Goal: Information Seeking & Learning: Learn about a topic

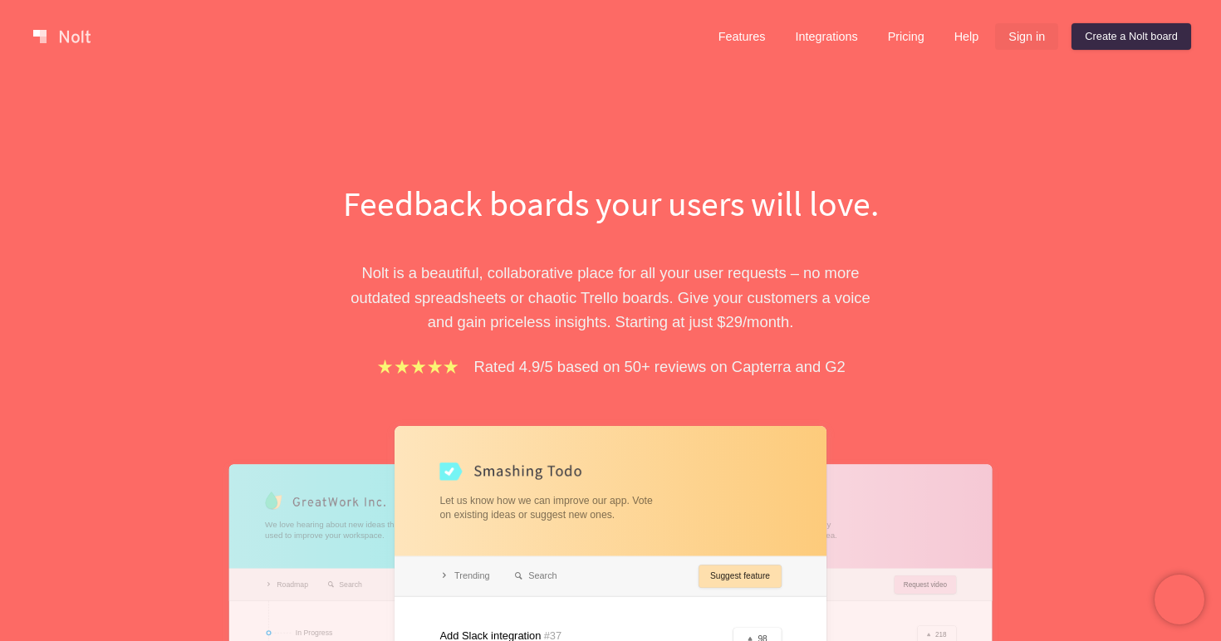
click at [1023, 30] on link "Sign in" at bounding box center [1026, 36] width 63 height 27
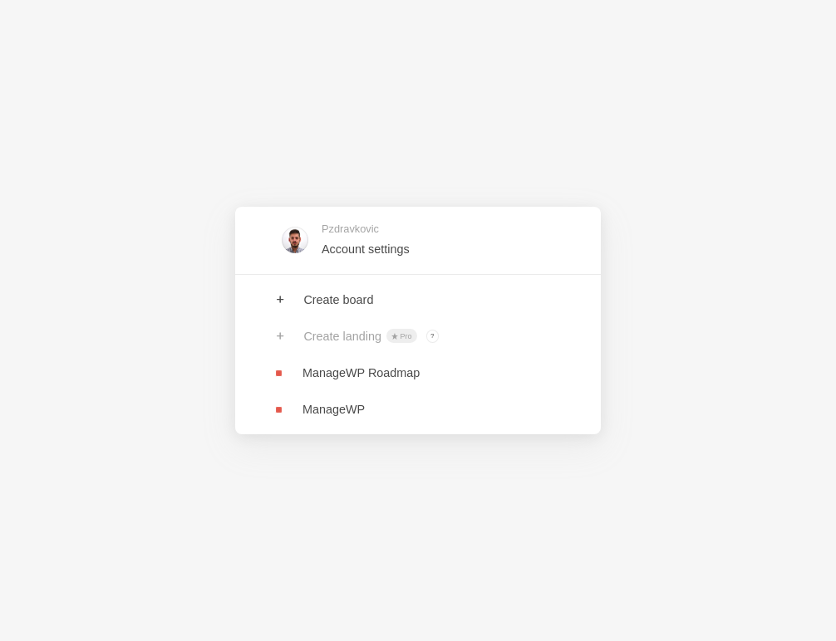
click at [761, 372] on div "Pzdravkovic Account settings Create board Create landing Pro ? Board owners wit…" at bounding box center [418, 320] width 836 height 641
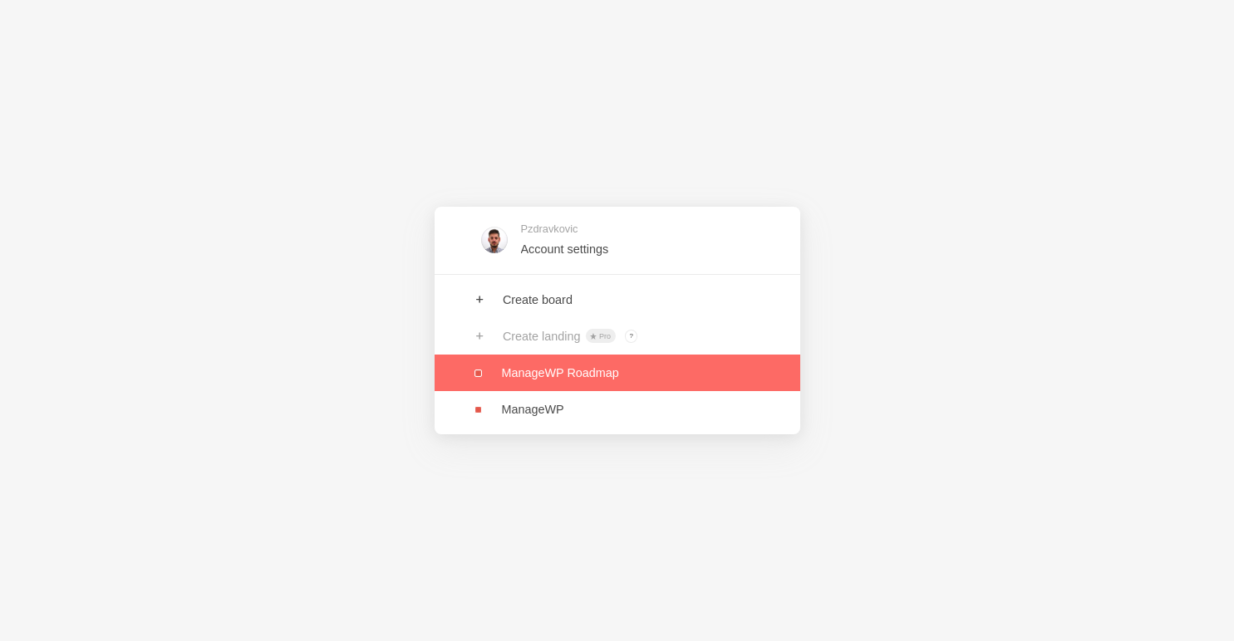
click at [540, 373] on link at bounding box center [618, 373] width 366 height 37
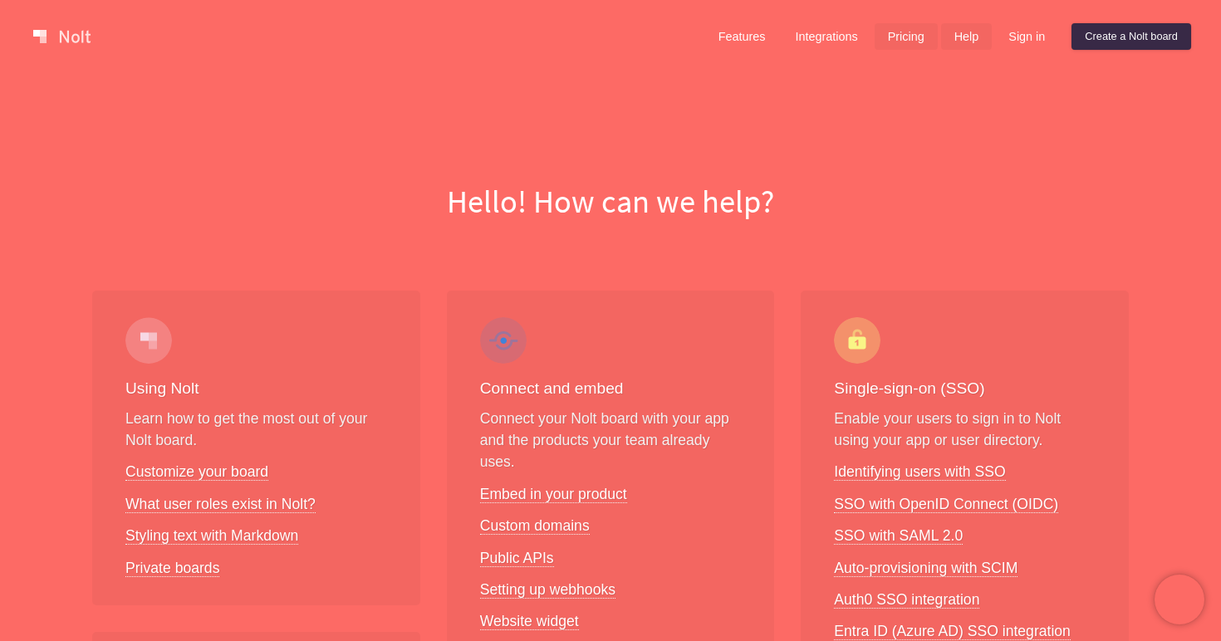
click at [907, 28] on link "Pricing" at bounding box center [906, 36] width 63 height 27
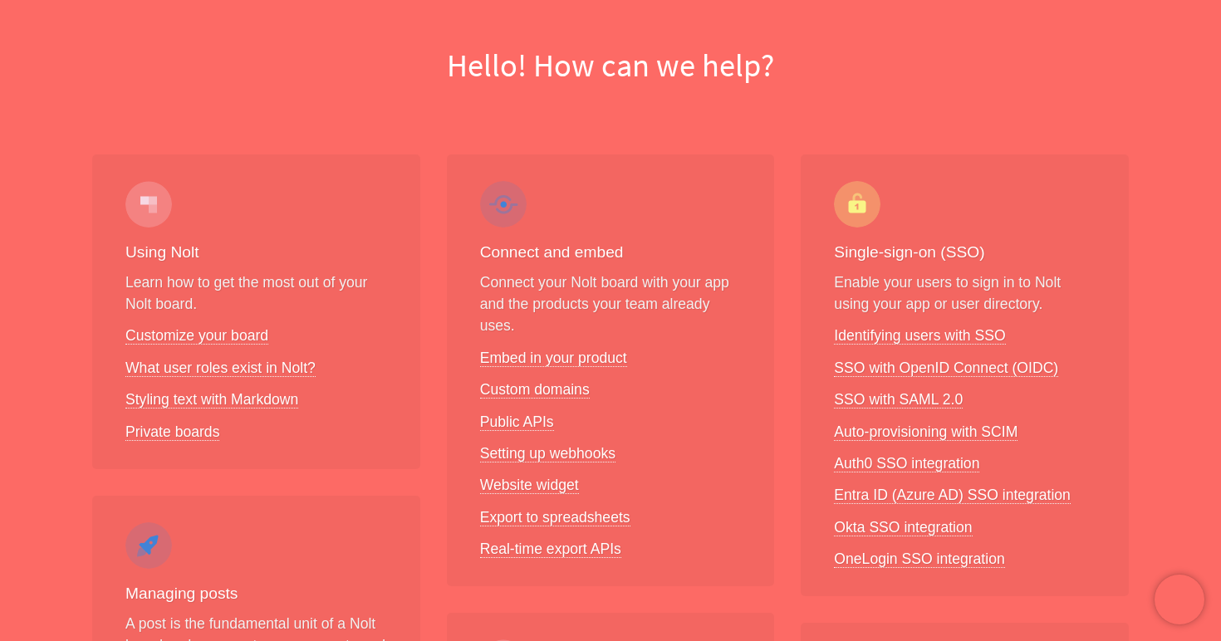
scroll to position [200, 0]
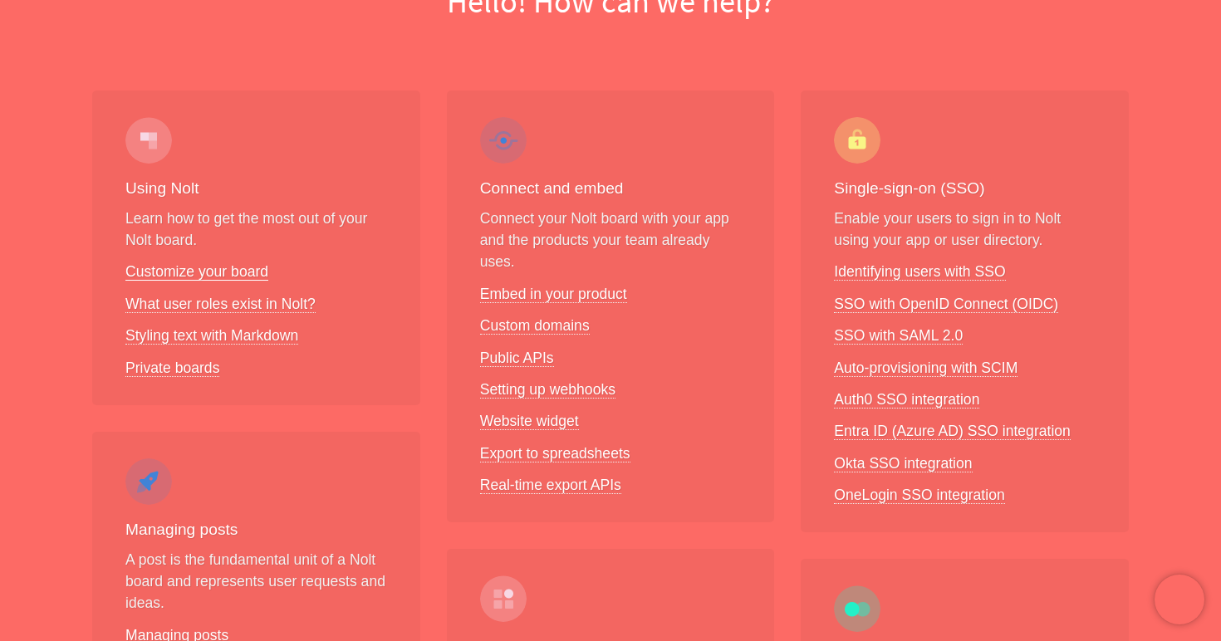
click at [238, 273] on link "Customize your board" at bounding box center [196, 271] width 143 height 17
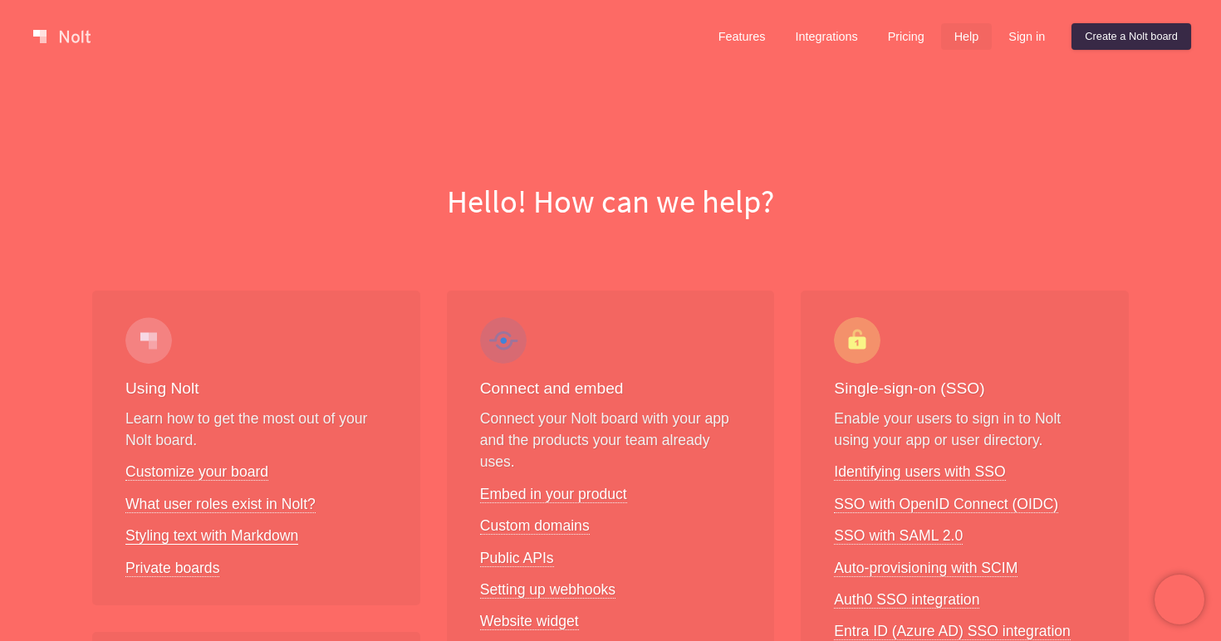
click at [223, 533] on link "Styling text with Markdown" at bounding box center [211, 536] width 173 height 17
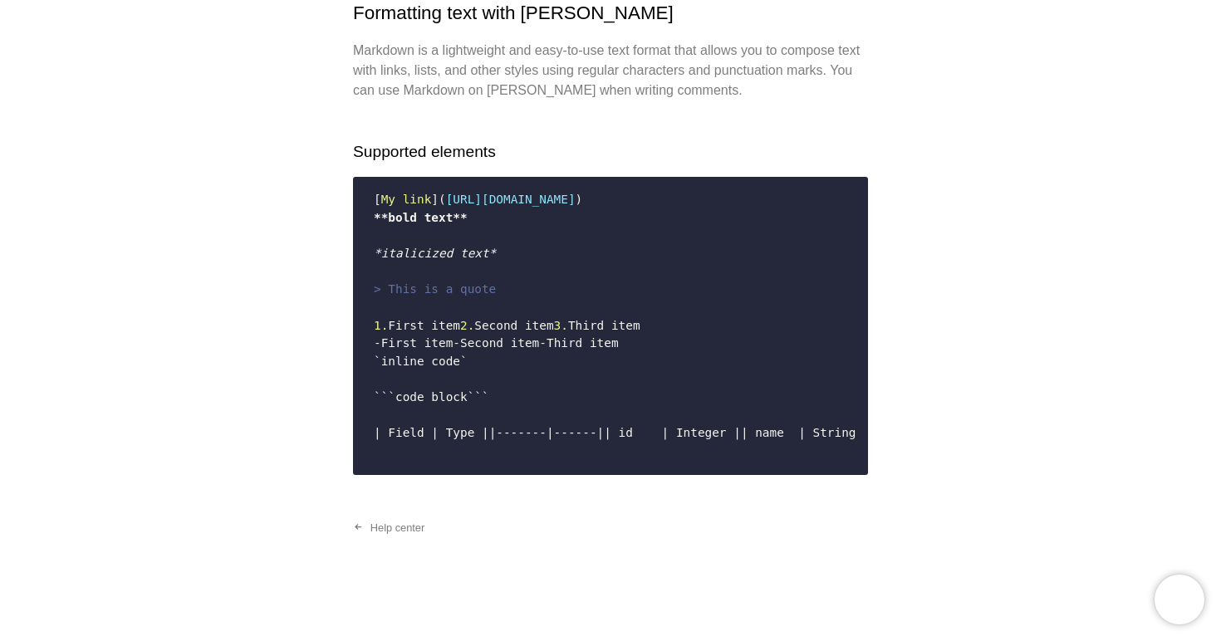
scroll to position [444, 0]
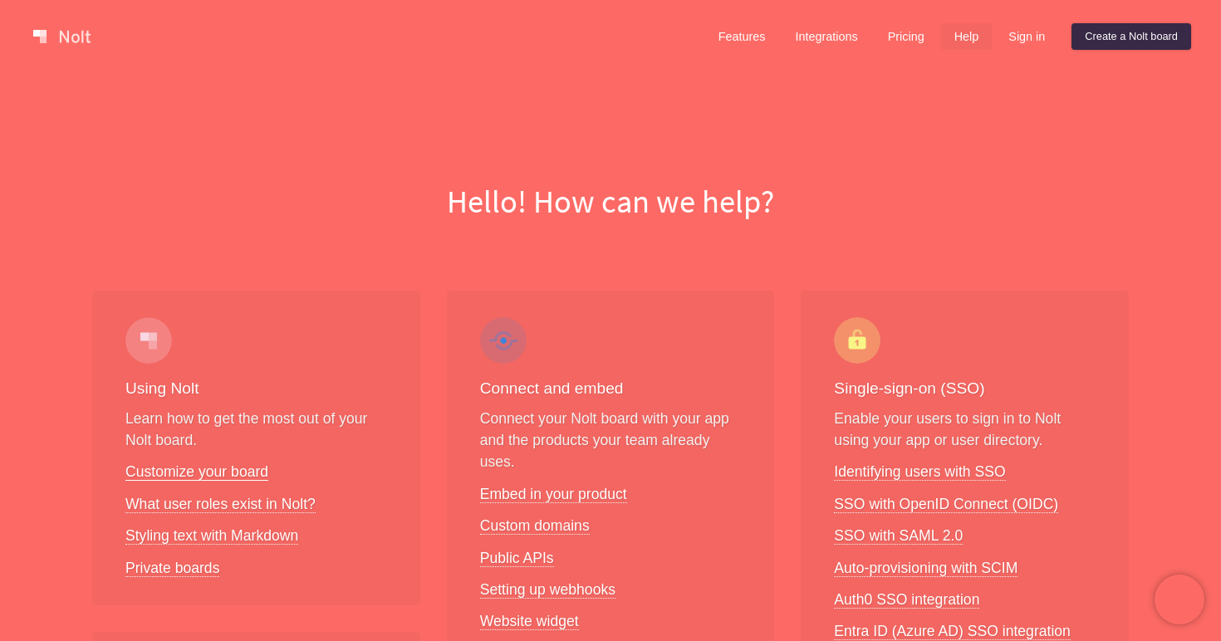
click at [231, 465] on link "Customize your board" at bounding box center [196, 472] width 143 height 17
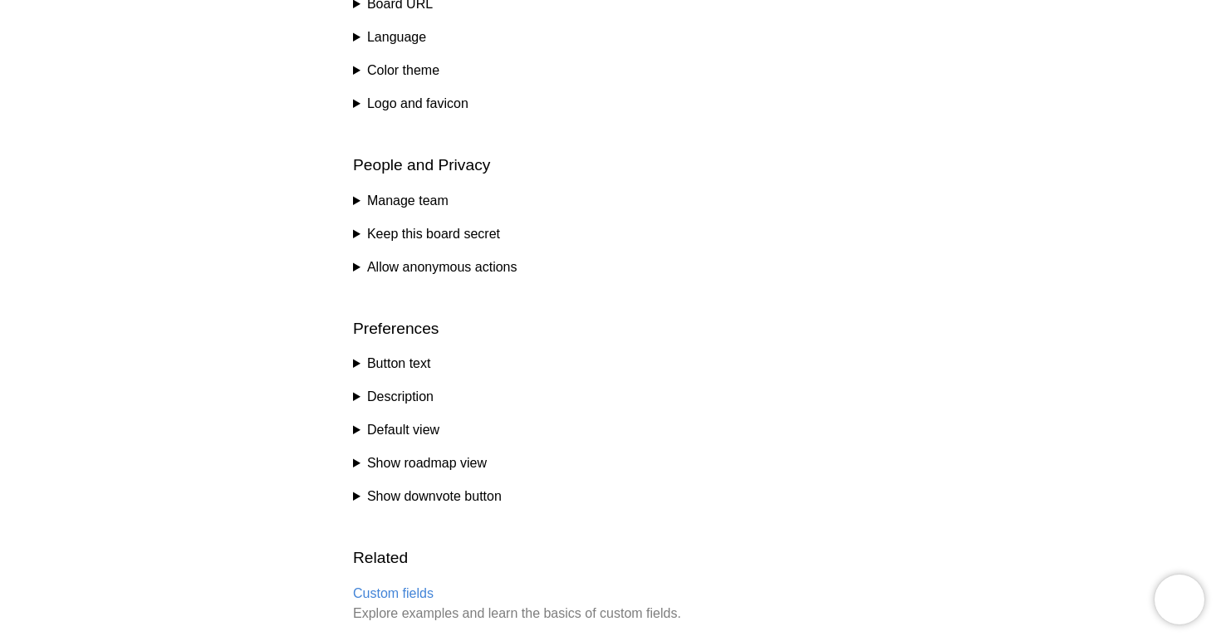
scroll to position [810, 0]
click at [354, 364] on summary "Button text" at bounding box center [610, 363] width 515 height 20
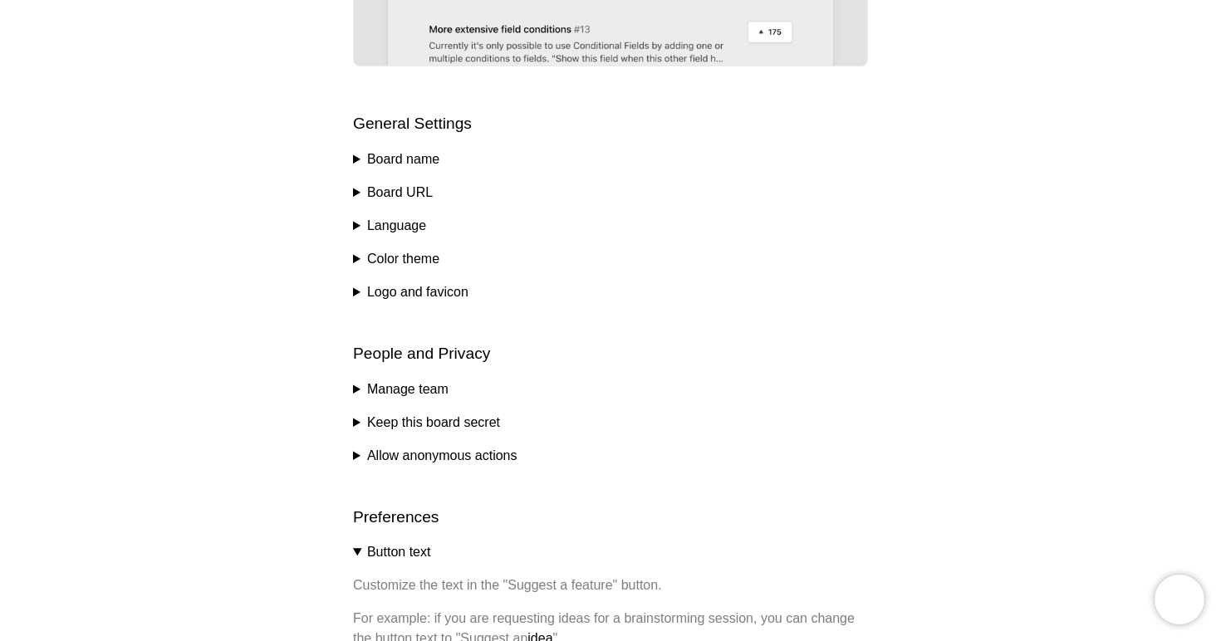
scroll to position [598, 0]
